Goal: Communication & Community: Participate in discussion

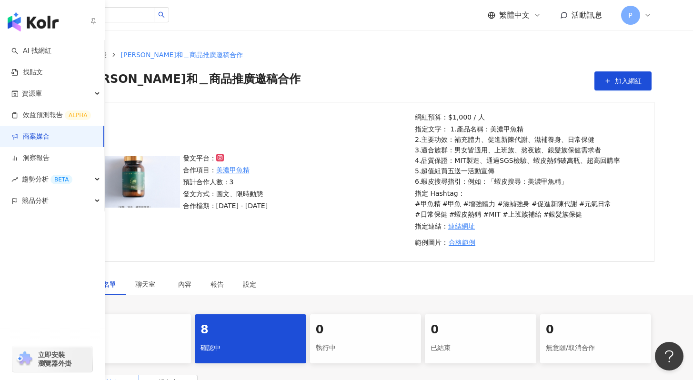
click at [41, 136] on link "商案媒合" at bounding box center [30, 137] width 38 height 10
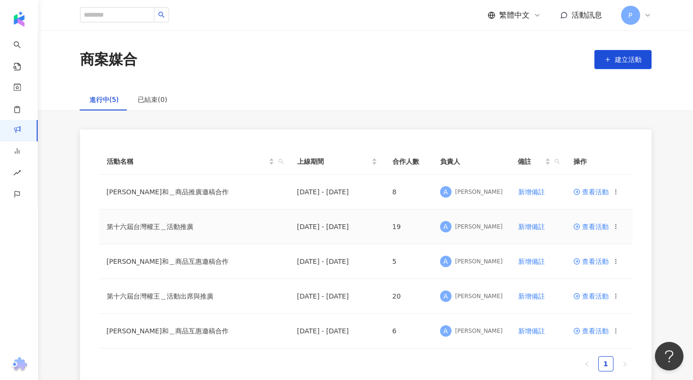
click at [590, 230] on span "查看活動" at bounding box center [591, 227] width 35 height 7
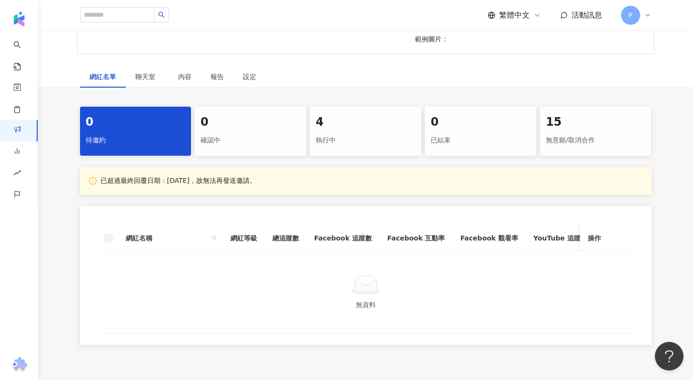
scroll to position [174, 0]
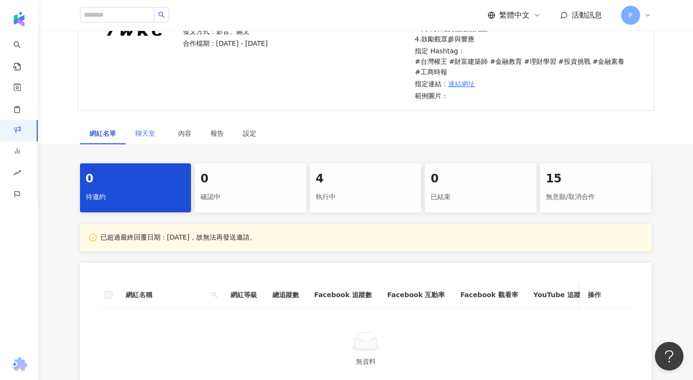
click at [128, 135] on div "聊天室" at bounding box center [147, 133] width 43 height 22
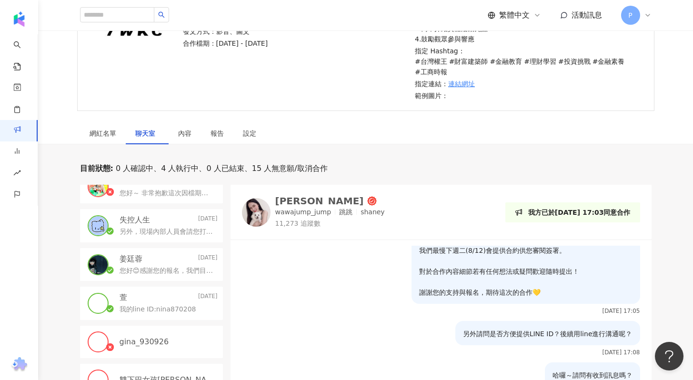
scroll to position [100, 0]
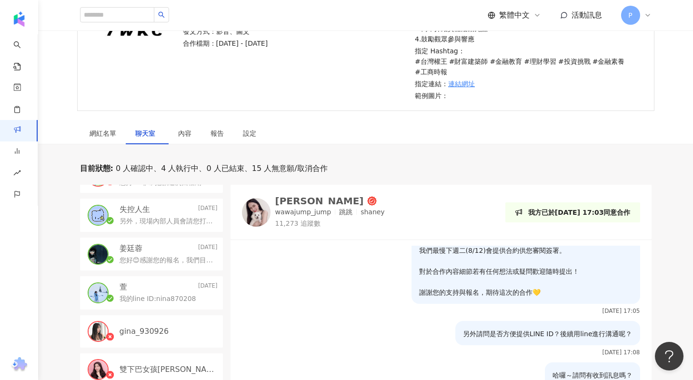
click at [152, 223] on p "另外，現場內部人員會請您打開ig帳號顯示為登入狀態，證明是帳號持有者作為身份審核機制。" at bounding box center [167, 222] width 94 height 10
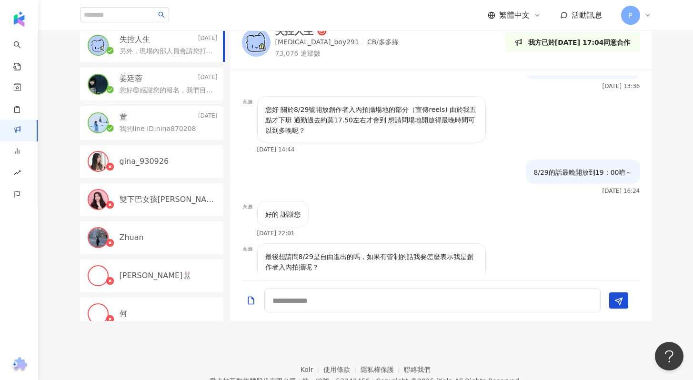
scroll to position [367, 0]
click at [648, 16] on icon at bounding box center [648, 15] width 4 height 2
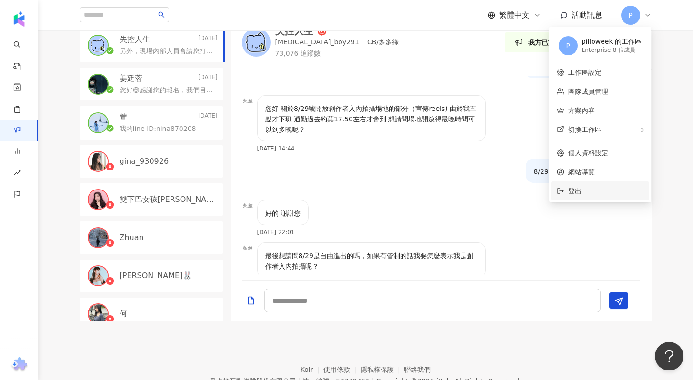
click at [568, 189] on li "登出" at bounding box center [600, 191] width 98 height 19
